Goal: Book appointment/travel/reservation

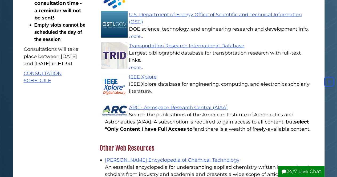
scroll to position [497, 0]
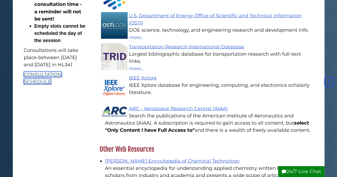
click at [46, 85] on link "CONSULTATION SCHEDULE" at bounding box center [43, 77] width 38 height 13
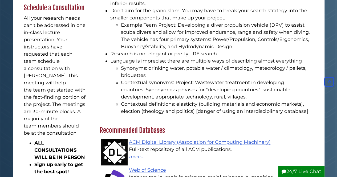
scroll to position [287, 0]
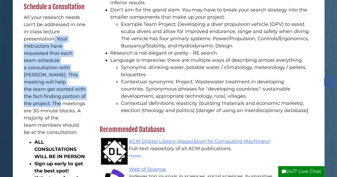
drag, startPoint x: 54, startPoint y: 45, endPoint x: 58, endPoint y: 112, distance: 67.0
click at [58, 112] on p "All your research needs can't be addressed in one in-class lecture presentation…" at bounding box center [55, 75] width 62 height 122
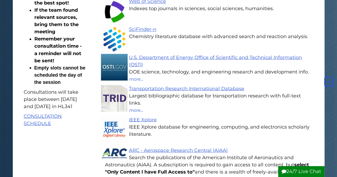
scroll to position [454, 0]
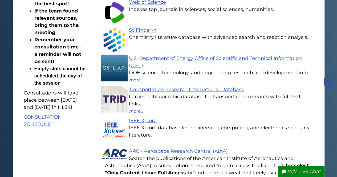
click at [50, 107] on p "Consultations will take place between [DATE] and [DATE] in HL341" at bounding box center [55, 100] width 62 height 22
drag, startPoint x: 25, startPoint y: 108, endPoint x: 71, endPoint y: 128, distance: 49.7
click at [71, 111] on p "Consultations will take place between [DATE] and [DATE] in HL341" at bounding box center [55, 100] width 62 height 22
drag, startPoint x: 71, startPoint y: 128, endPoint x: 22, endPoint y: 106, distance: 53.6
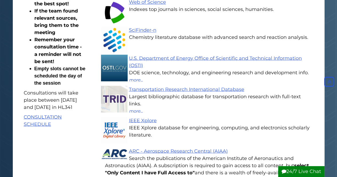
click at [38, 109] on p "Consultations will take place between [DATE] and [DATE] in HL341" at bounding box center [55, 100] width 62 height 22
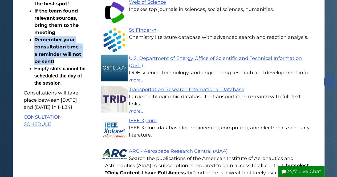
drag, startPoint x: 34, startPoint y: 52, endPoint x: 56, endPoint y: 76, distance: 32.1
click at [56, 65] on li "Remember your consultation time - a reminder will not be sent!" at bounding box center [59, 50] width 51 height 29
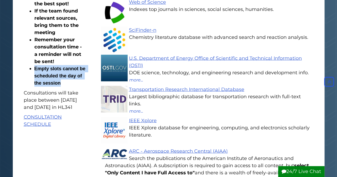
drag, startPoint x: 34, startPoint y: 82, endPoint x: 63, endPoint y: 96, distance: 31.9
click at [63, 87] on li "​ Empty slots cannot be scheduled the day of the session" at bounding box center [59, 76] width 51 height 22
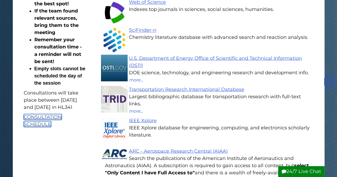
click at [41, 127] on link "CONSULTATION SCHEDULE" at bounding box center [43, 120] width 38 height 13
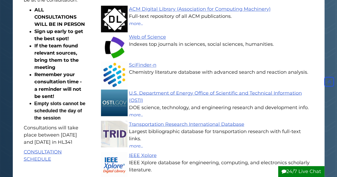
scroll to position [478, 0]
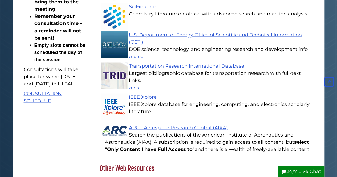
click at [46, 88] on p "Consultations will take place between [DATE] and [DATE] in HL341" at bounding box center [55, 77] width 62 height 22
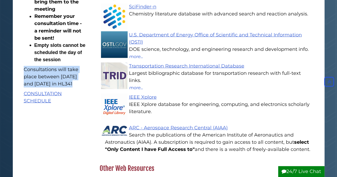
click at [46, 88] on p "Consultations will take place between [DATE] and [DATE] in HL341" at bounding box center [55, 77] width 62 height 22
click at [69, 88] on p "Consultations will take place between [DATE] and [DATE] in HL341" at bounding box center [55, 77] width 62 height 22
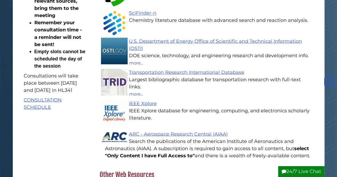
scroll to position [471, 0]
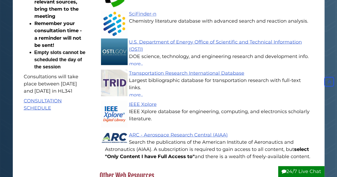
drag, startPoint x: 69, startPoint y: 111, endPoint x: 55, endPoint y: 114, distance: 13.9
click at [55, 95] on p "Consultations will take place between [DATE] and [DATE] in HL341" at bounding box center [55, 84] width 62 height 22
click at [43, 111] on link "CONSULTATION SCHEDULE" at bounding box center [43, 104] width 38 height 13
